Goal: Task Accomplishment & Management: Manage account settings

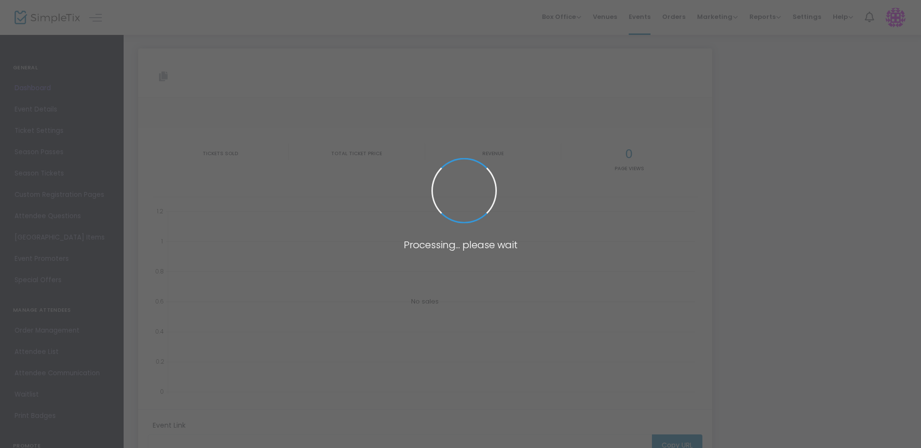
type input "[URL][DOMAIN_NAME]"
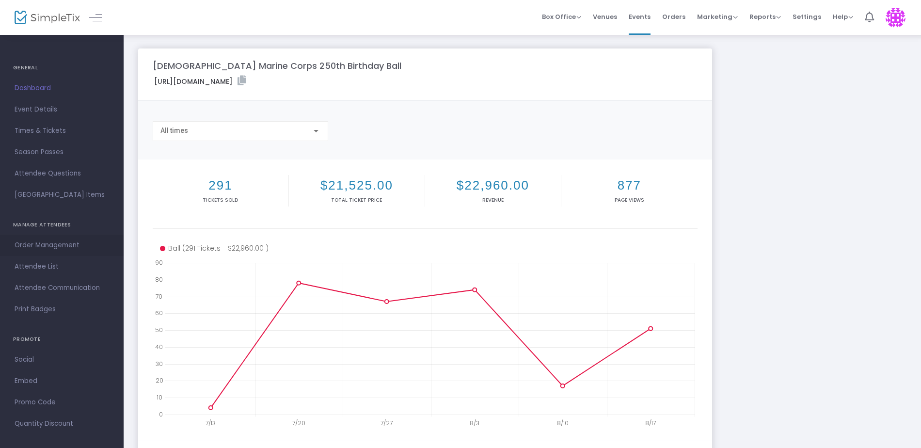
click at [51, 246] on span "Order Management" at bounding box center [62, 245] width 94 height 13
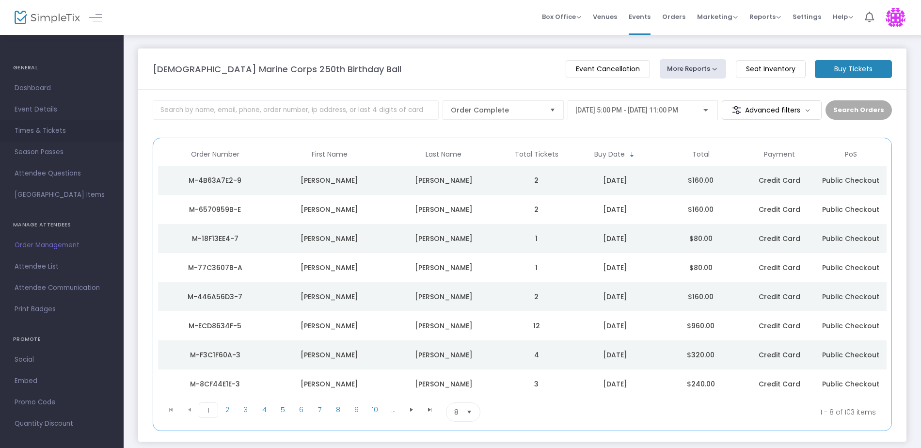
click at [33, 129] on span "Times & Tickets" at bounding box center [62, 131] width 94 height 13
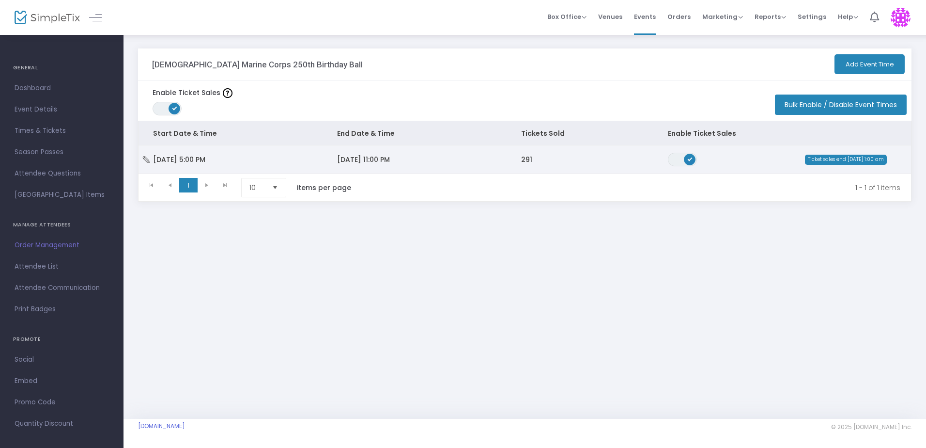
click at [344, 156] on span "[DATE] 11:00 PM" at bounding box center [363, 160] width 53 height 10
